Goal: Obtain resource: Download file/media

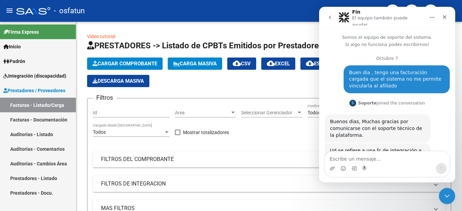
scroll to position [2576, 0]
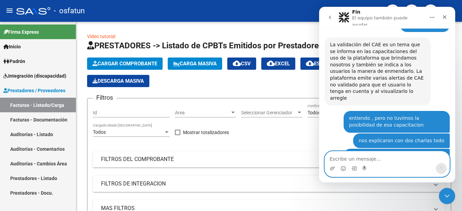
click at [367, 158] on textarea "Escribe un mensaje..." at bounding box center [387, 157] width 124 height 12
drag, startPoint x: 367, startPoint y: 158, endPoint x: 369, endPoint y: 154, distance: 4.4
click at [369, 154] on textarea "Escribe un mensaje..." at bounding box center [387, 157] width 124 height 12
type textarea "si, muchas gracias!!!"
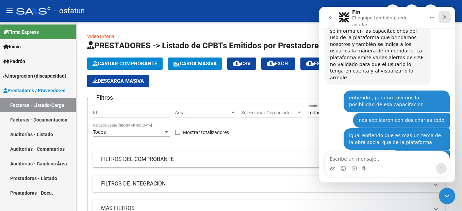
click at [444, 16] on icon "Cerrar" at bounding box center [445, 17] width 4 height 4
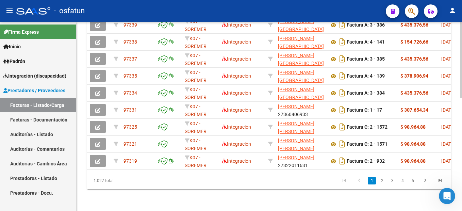
scroll to position [109, 0]
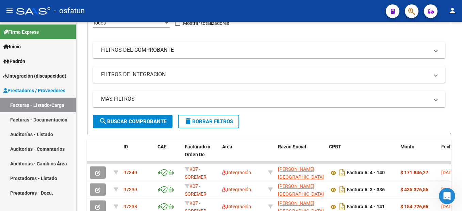
click at [47, 74] on span "Integración (discapacidad)" at bounding box center [34, 75] width 63 height 7
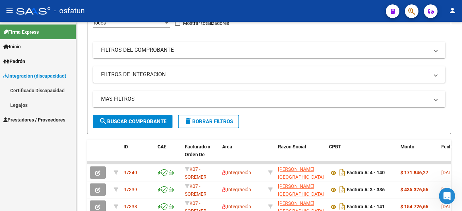
click at [36, 103] on link "Legajos" at bounding box center [38, 105] width 76 height 15
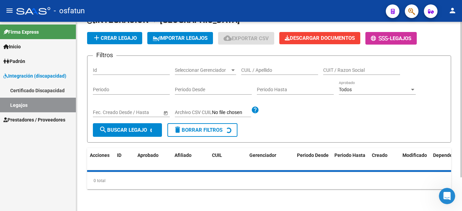
scroll to position [41, 0]
click at [266, 68] on input "CUIL / Apellido" at bounding box center [279, 70] width 77 height 6
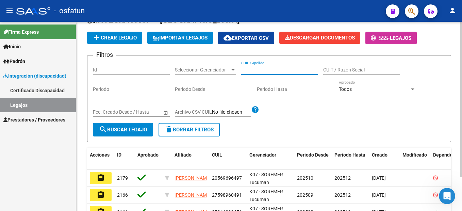
paste input "28124555"
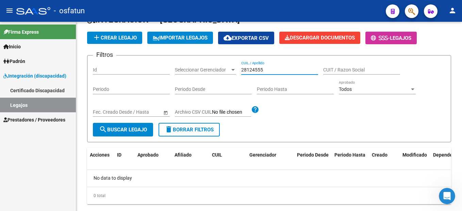
type input "28124555"
click at [197, 67] on div "Filtros Id Seleccionar Gerenciador Seleccionar Gerenciador 28124555 CUIL / Apel…" at bounding box center [269, 92] width 352 height 62
paste input "20510931905"
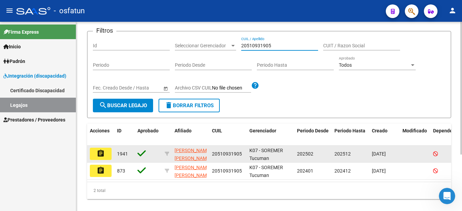
scroll to position [81, 0]
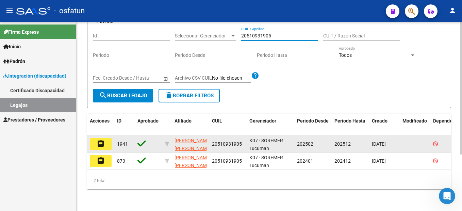
type input "20510931905"
click at [100, 140] on mat-icon "assignment" at bounding box center [101, 143] width 8 height 8
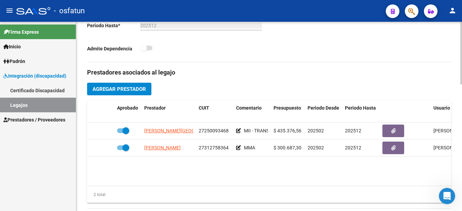
scroll to position [374, 0]
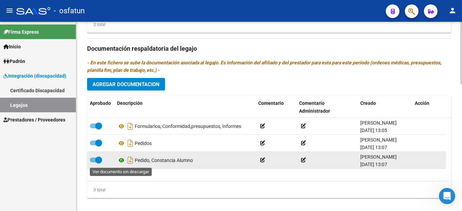
click at [120, 160] on icon at bounding box center [121, 160] width 9 height 8
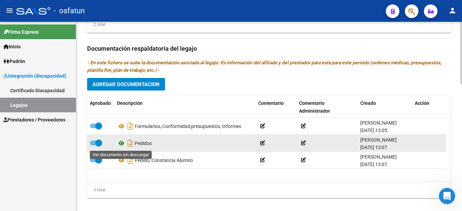
click at [121, 144] on icon at bounding box center [121, 143] width 9 height 8
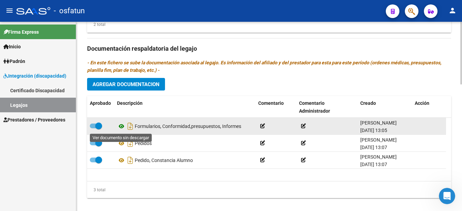
click at [121, 127] on icon at bounding box center [121, 126] width 9 height 8
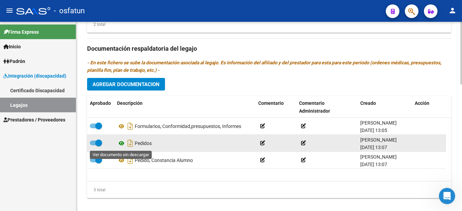
click at [121, 144] on icon at bounding box center [121, 143] width 9 height 8
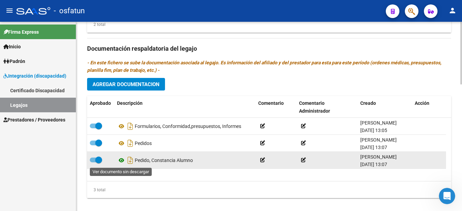
click at [122, 161] on icon at bounding box center [121, 160] width 9 height 8
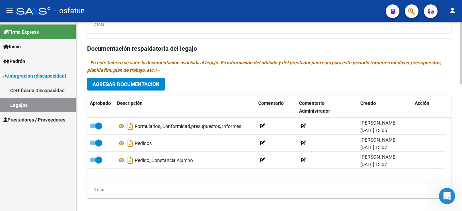
scroll to position [238, 0]
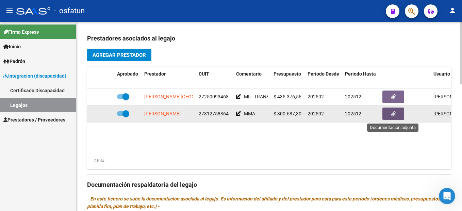
click at [394, 114] on icon "button" at bounding box center [393, 113] width 4 height 5
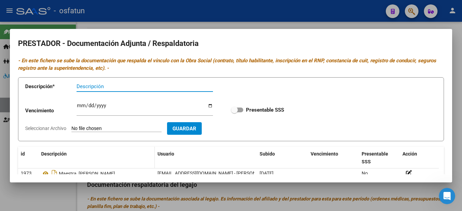
scroll to position [68, 0]
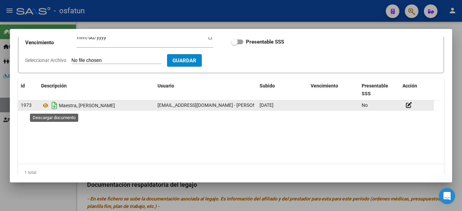
click at [53, 106] on icon "Descargar documento" at bounding box center [54, 105] width 9 height 11
click at [452, 135] on div at bounding box center [231, 105] width 462 height 211
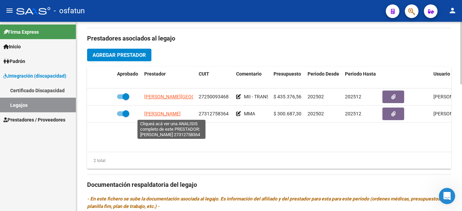
scroll to position [374, 0]
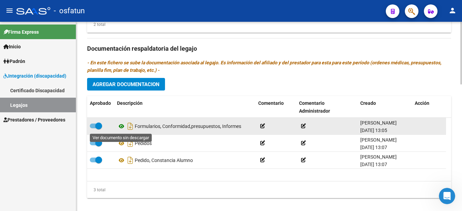
click at [122, 126] on icon at bounding box center [121, 126] width 9 height 8
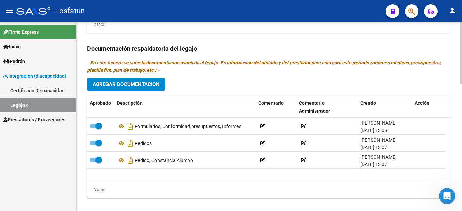
scroll to position [238, 0]
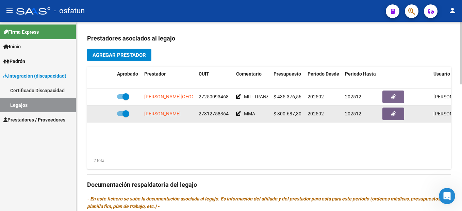
click at [211, 111] on datatable-body-cell "27312758364" at bounding box center [214, 113] width 37 height 17
click at [211, 114] on span "27312758364" at bounding box center [214, 113] width 30 height 5
click at [212, 114] on span "27312758364" at bounding box center [214, 113] width 30 height 5
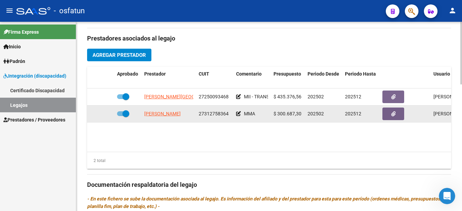
click at [212, 114] on span "27312758364" at bounding box center [214, 113] width 30 height 5
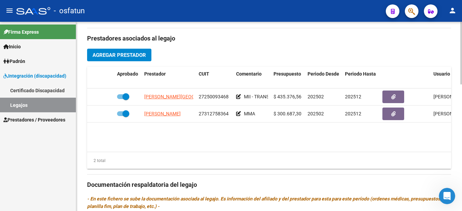
drag, startPoint x: 212, startPoint y: 114, endPoint x: 257, endPoint y: 132, distance: 48.1
click at [257, 132] on datatable-body "[PERSON_NAME] 27250093468 MII - TRANSPORTE $ 435.376,56 202502 202512 [PERSON_N…" at bounding box center [269, 119] width 364 height 63
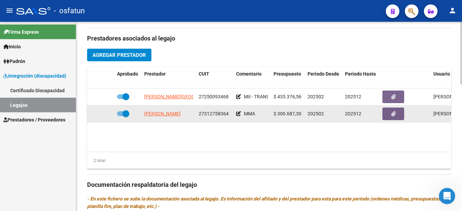
drag, startPoint x: 228, startPoint y: 114, endPoint x: 199, endPoint y: 115, distance: 28.9
click at [199, 115] on span "27312758364" at bounding box center [214, 113] width 30 height 5
copy span "27312758364"
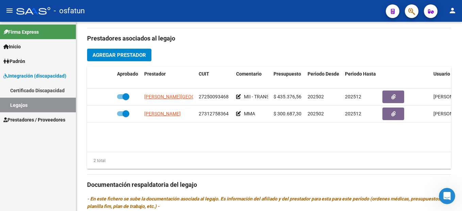
click at [42, 118] on span "Prestadores / Proveedores" at bounding box center [34, 119] width 62 height 7
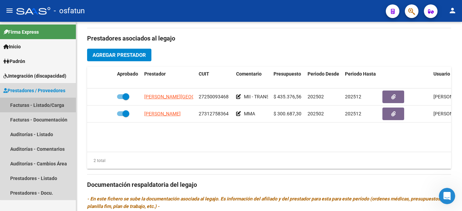
click at [38, 104] on link "Facturas - Listado/Carga" at bounding box center [38, 105] width 76 height 15
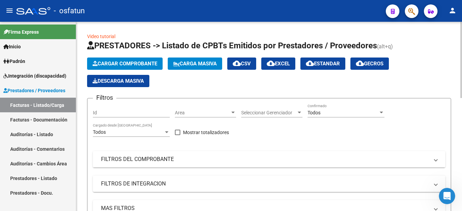
click at [125, 161] on mat-panel-title "FILTROS DEL COMPROBANTE" at bounding box center [265, 158] width 328 height 7
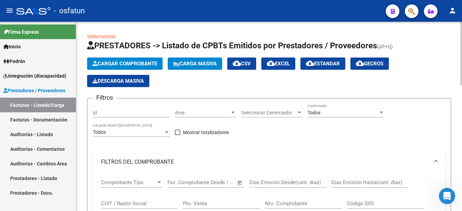
scroll to position [34, 0]
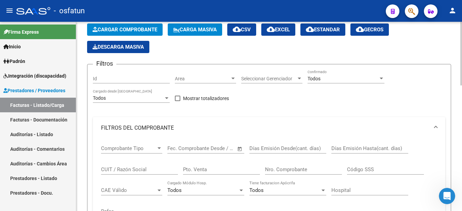
click at [117, 169] on input "CUIT / Razón Social" at bounding box center [139, 169] width 77 height 6
paste input "27312758364"
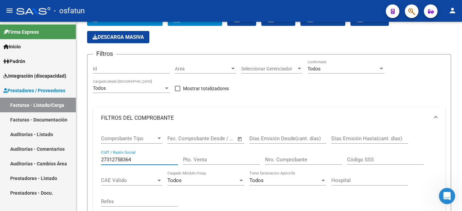
scroll to position [0, 0]
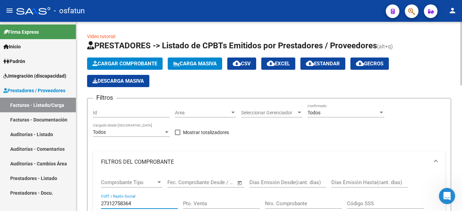
type input "27312758364"
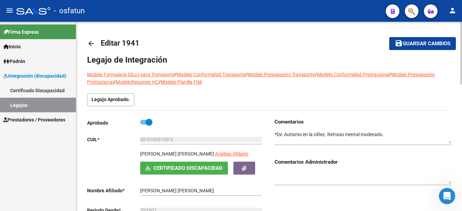
click at [329, 149] on div at bounding box center [362, 137] width 176 height 25
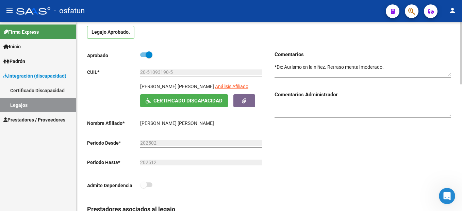
scroll to position [68, 0]
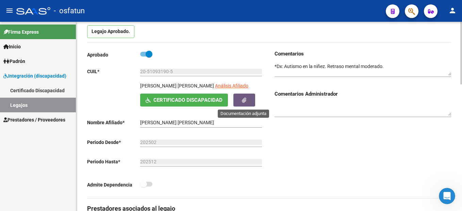
click at [253, 99] on button "button" at bounding box center [244, 99] width 22 height 13
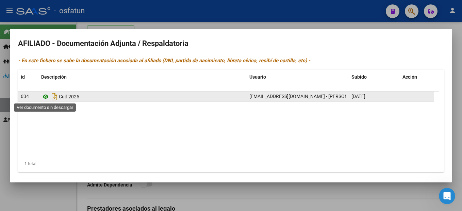
click at [48, 96] on icon at bounding box center [45, 96] width 9 height 8
